Goal: Task Accomplishment & Management: Complete application form

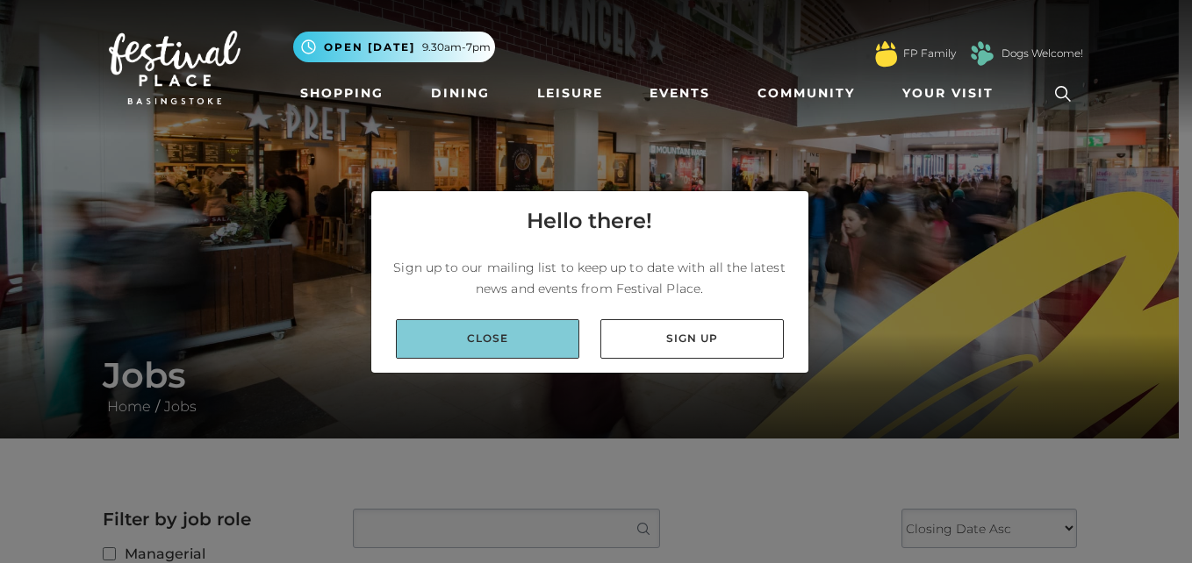
click at [544, 327] on link "Close" at bounding box center [487, 338] width 183 height 39
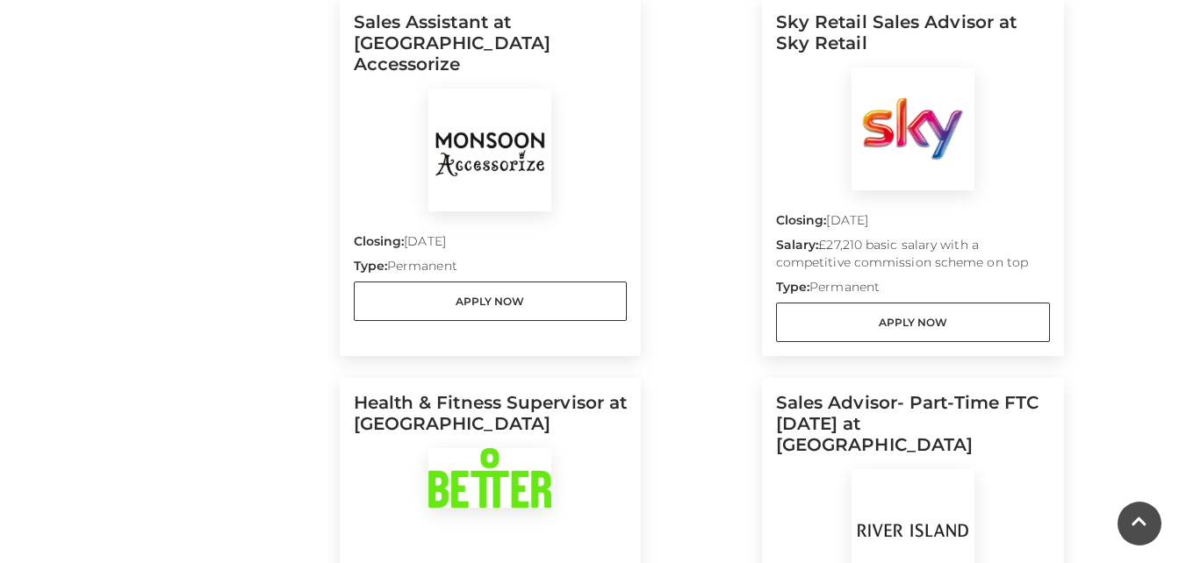
scroll to position [995, 0]
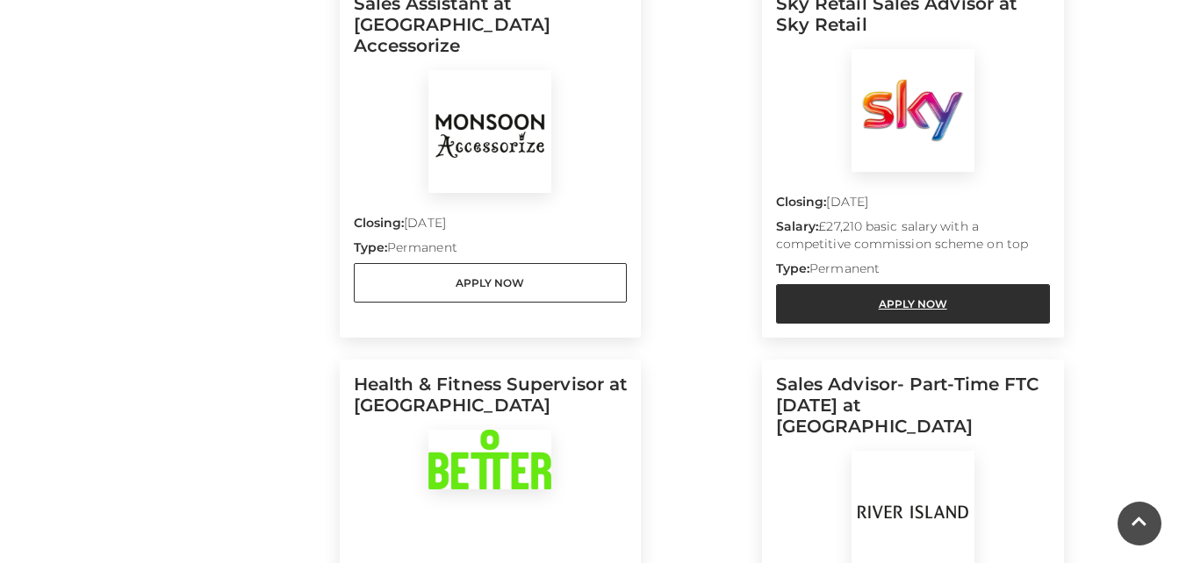
click at [934, 284] on link "Apply Now" at bounding box center [913, 303] width 274 height 39
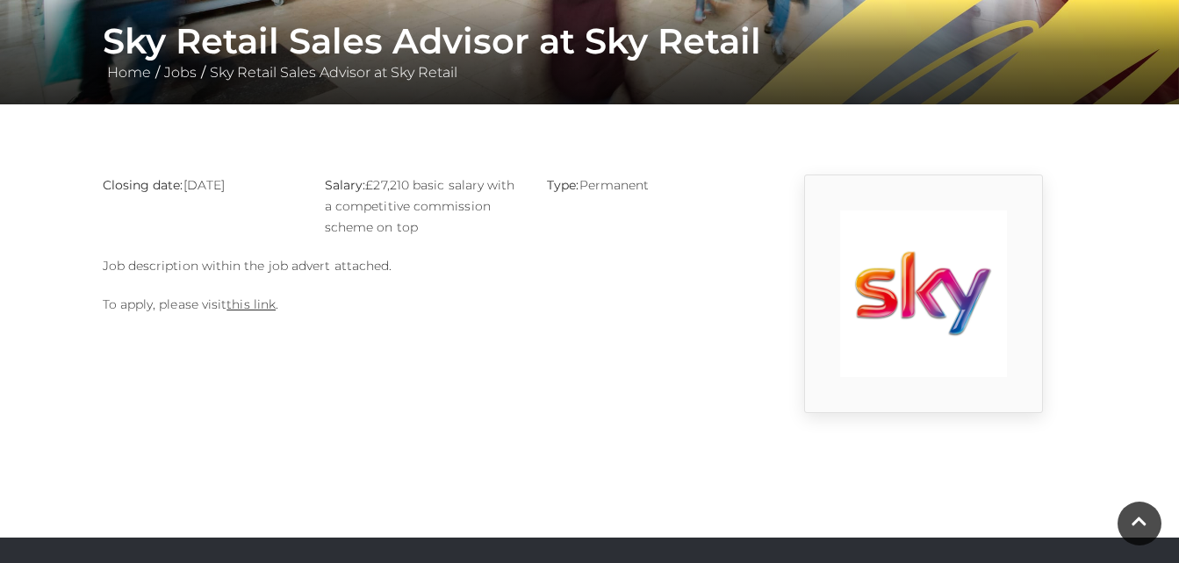
scroll to position [343, 0]
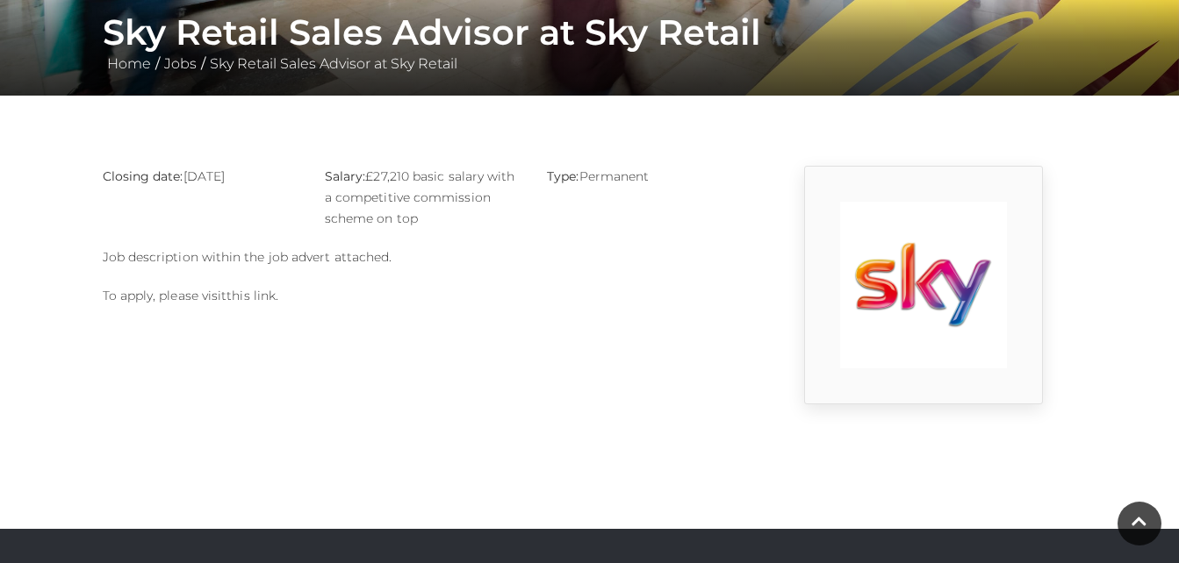
click at [248, 301] on link "this link" at bounding box center [250, 296] width 49 height 16
